Goal: Information Seeking & Learning: Learn about a topic

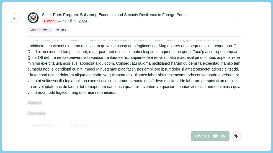
scroll to position [83, 0]
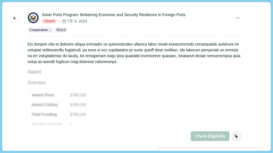
scroll to position [28, 0]
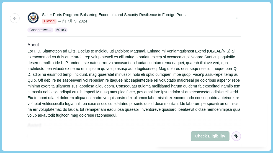
click at [169, 86] on div at bounding box center [134, 83] width 214 height 70
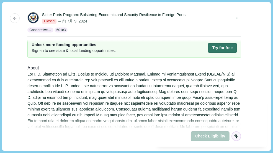
scroll to position [0, 0]
